Goal: Navigation & Orientation: Find specific page/section

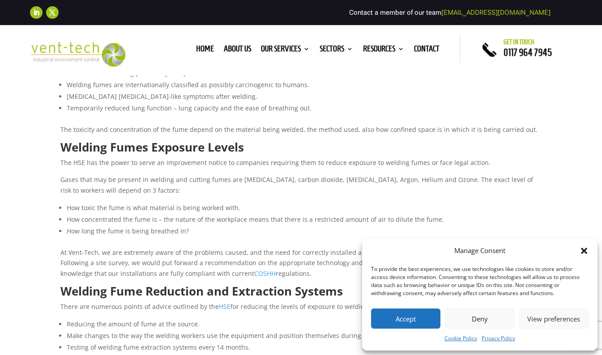
scroll to position [201, 0]
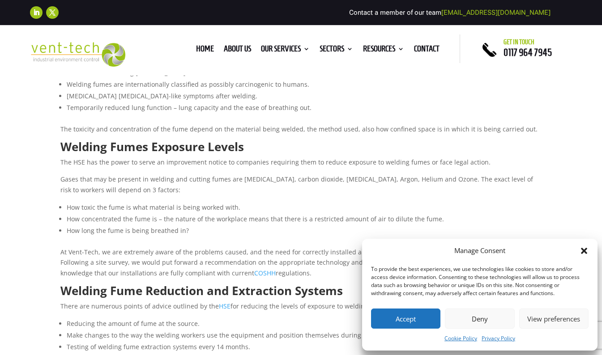
click at [475, 325] on button "Deny" at bounding box center [479, 319] width 69 height 20
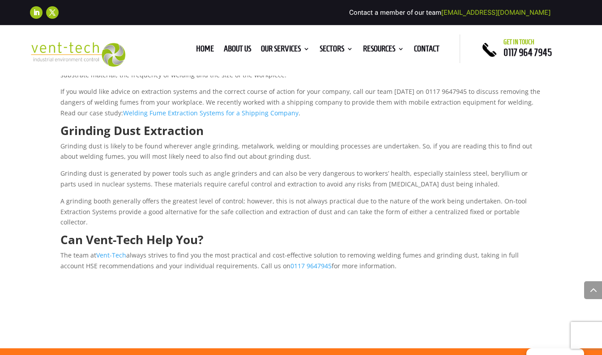
scroll to position [517, 0]
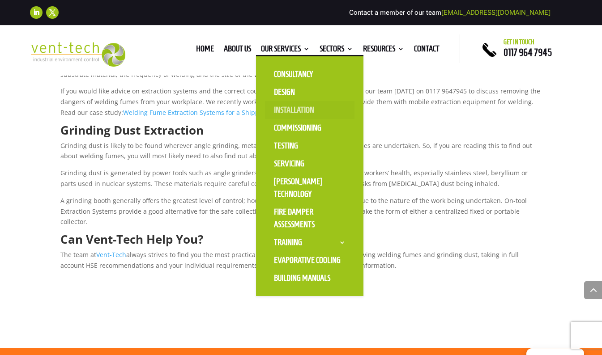
click at [291, 111] on link "Installation" at bounding box center [309, 110] width 89 height 18
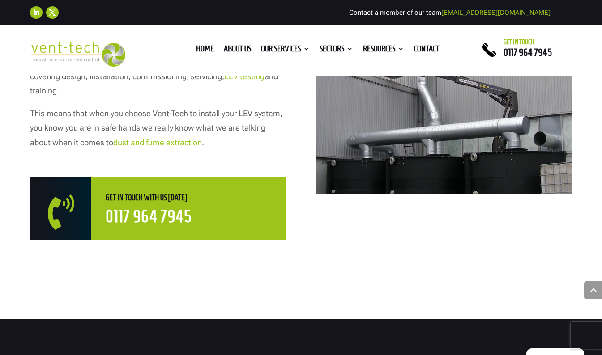
scroll to position [555, 0]
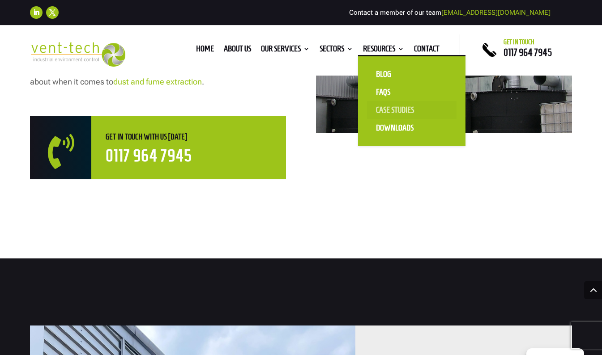
click at [392, 107] on link "Case Studies" at bounding box center [411, 110] width 89 height 18
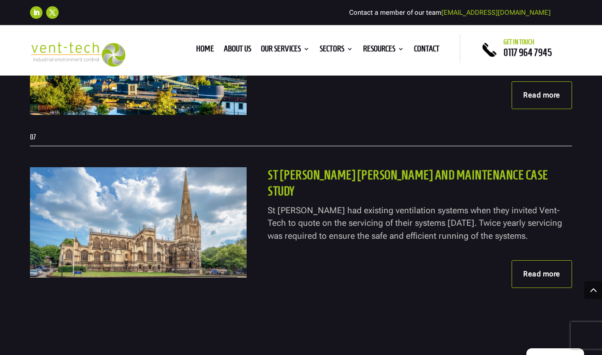
scroll to position [1296, 0]
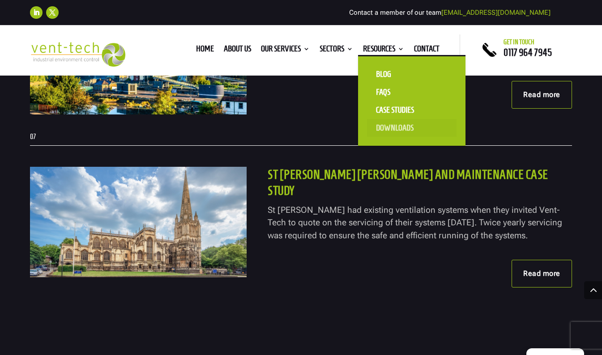
click at [394, 124] on link "Downloads" at bounding box center [411, 128] width 89 height 18
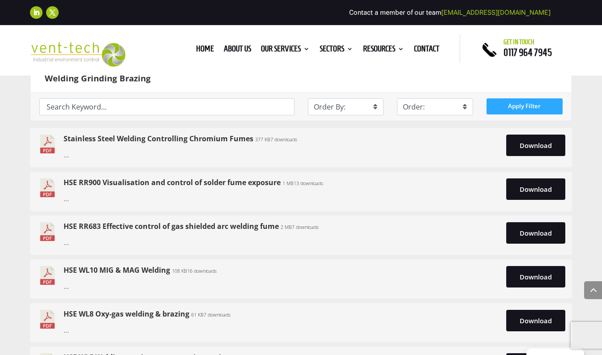
scroll to position [3749, 0]
